Goal: Task Accomplishment & Management: Manage account settings

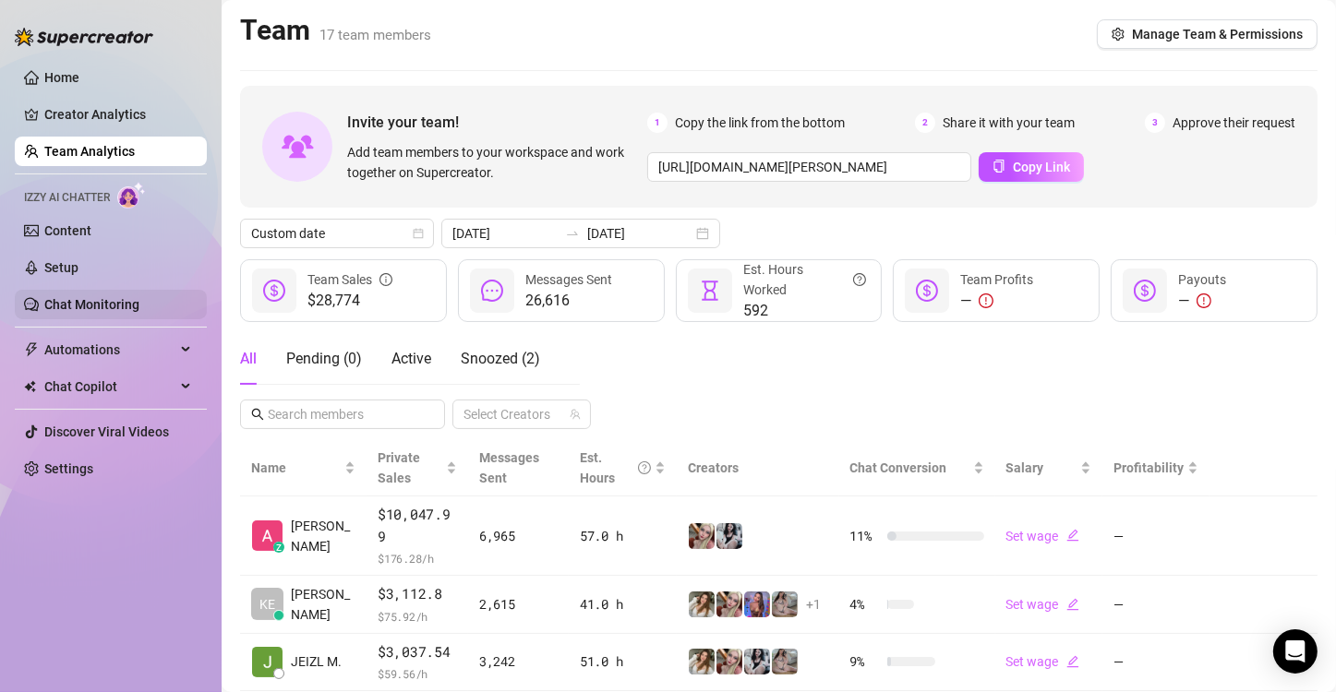
scroll to position [186, 0]
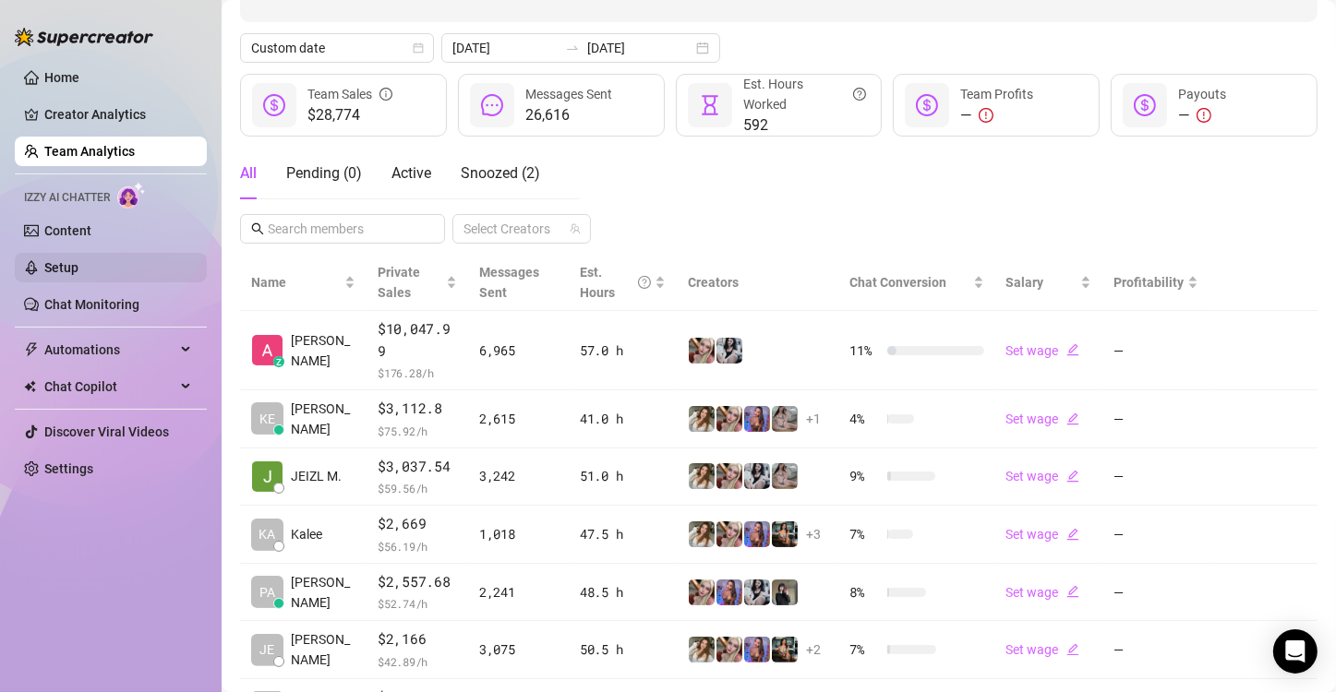
click at [78, 270] on link "Setup" at bounding box center [61, 267] width 34 height 15
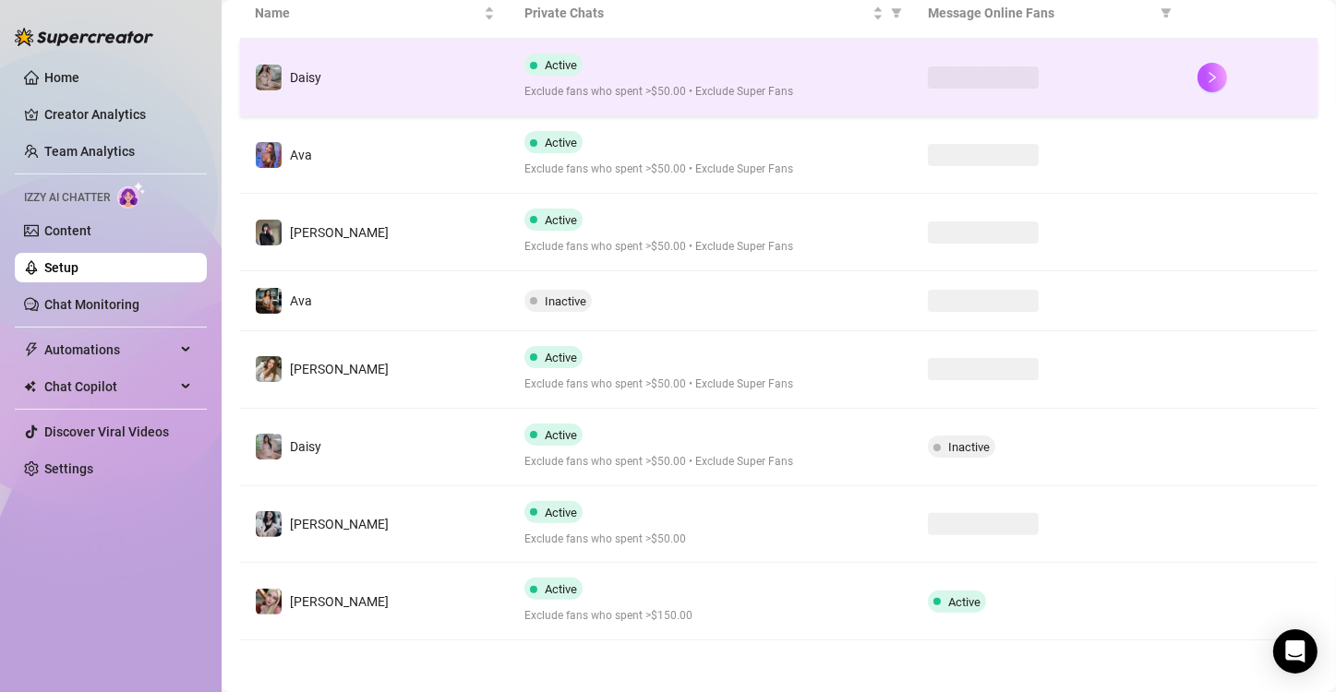
scroll to position [384, 0]
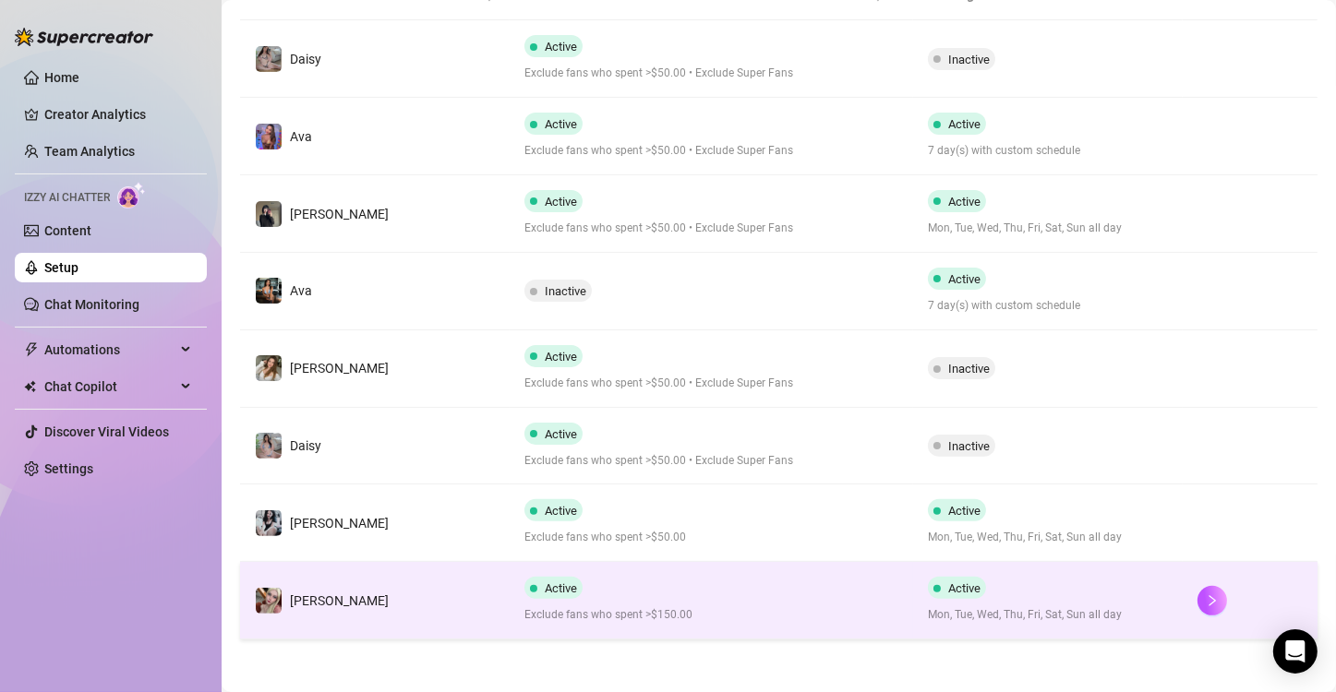
click at [755, 624] on td "Active Exclude fans who spent >$150.00" at bounding box center [712, 601] width 404 height 78
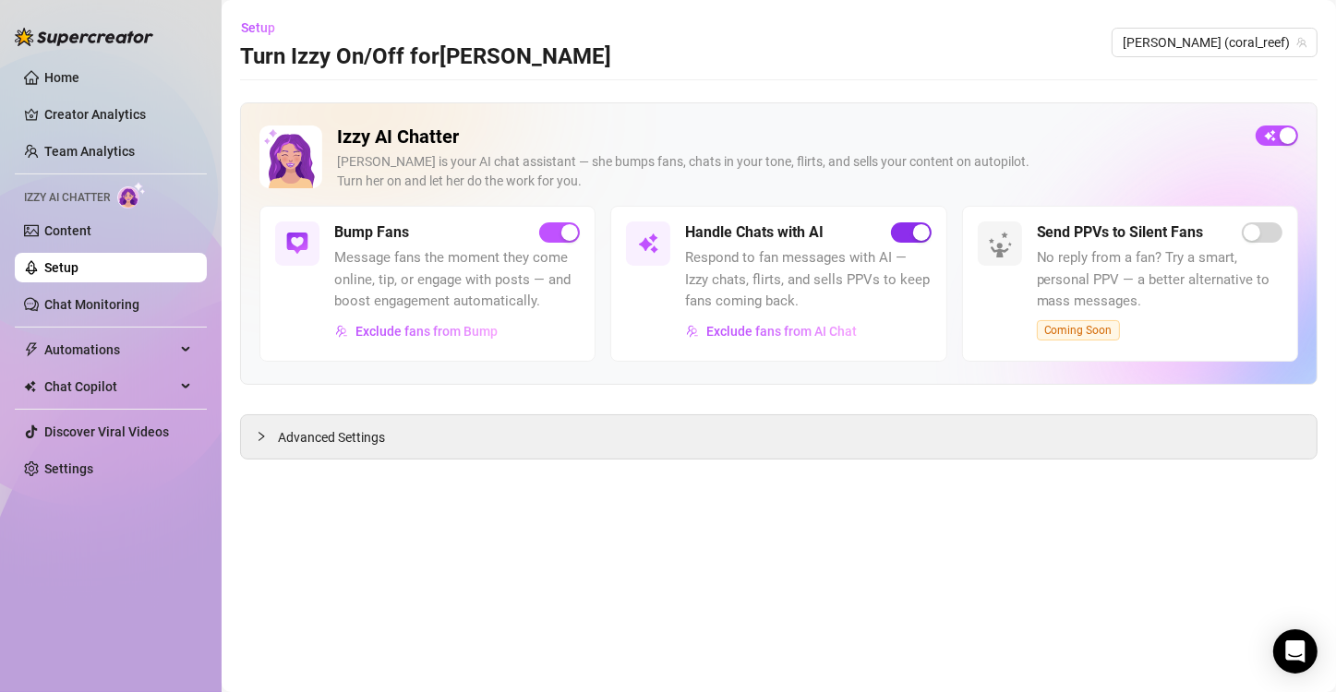
click at [921, 230] on div "button" at bounding box center [921, 232] width 17 height 17
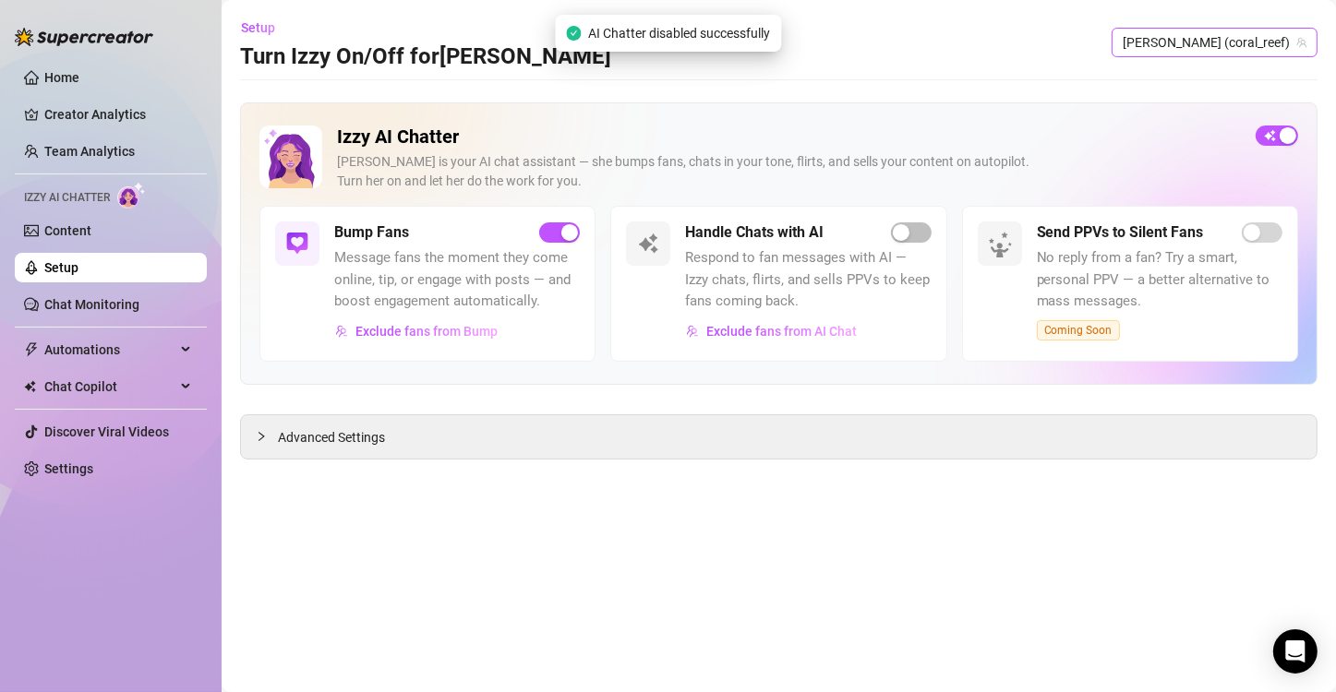
click at [1279, 39] on span "[PERSON_NAME] (coral_reef)" at bounding box center [1215, 43] width 184 height 28
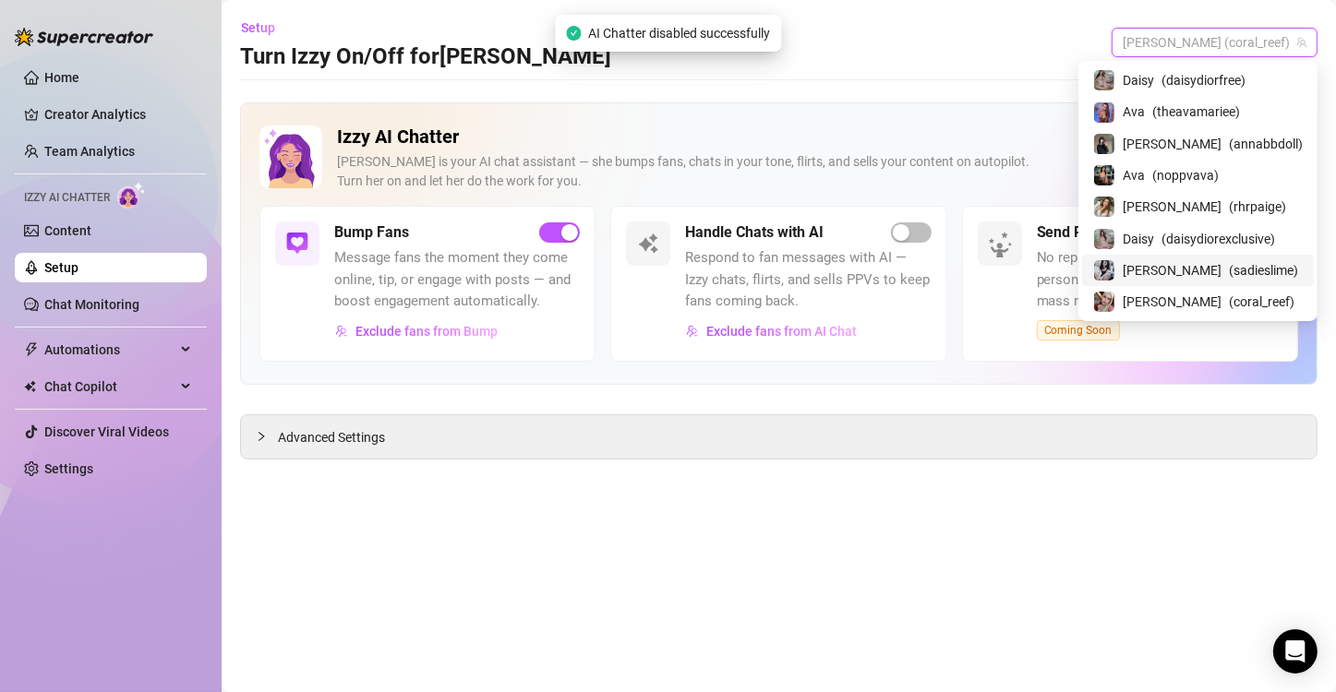
click at [1229, 266] on span "( sadieslime )" at bounding box center [1263, 270] width 69 height 20
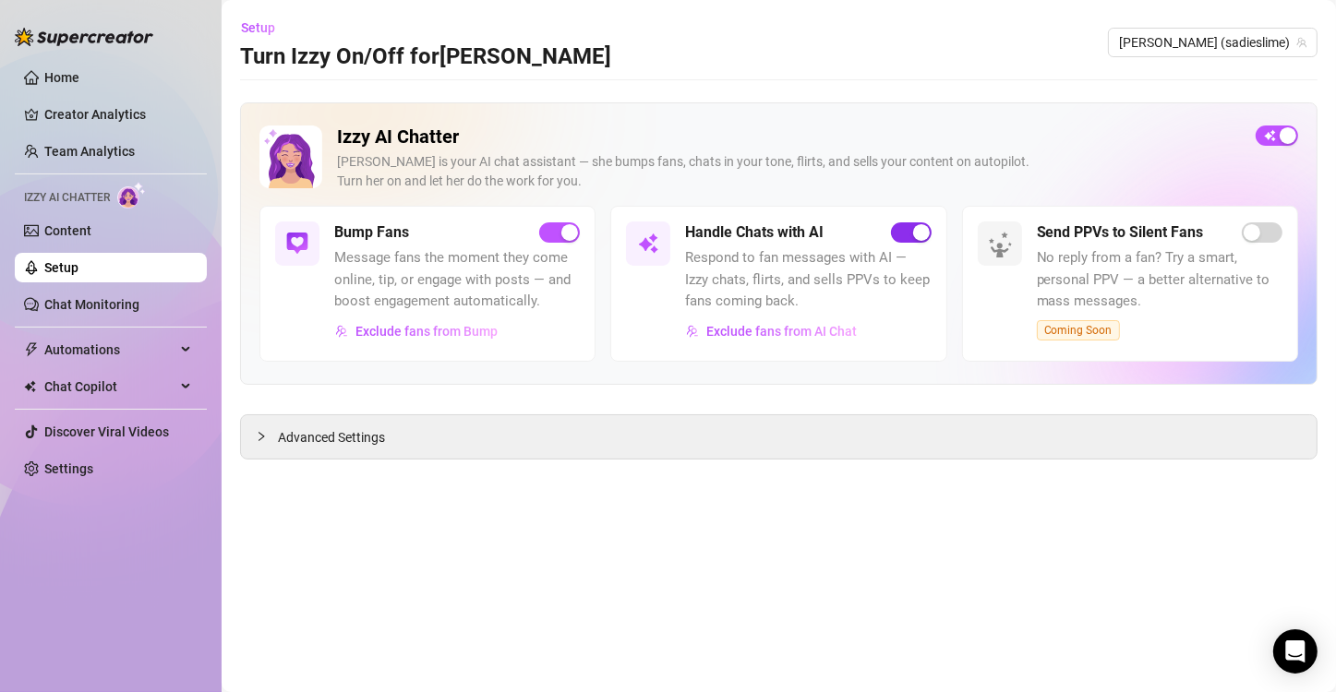
click at [908, 233] on span "button" at bounding box center [911, 232] width 41 height 20
